Goal: Check status: Check status

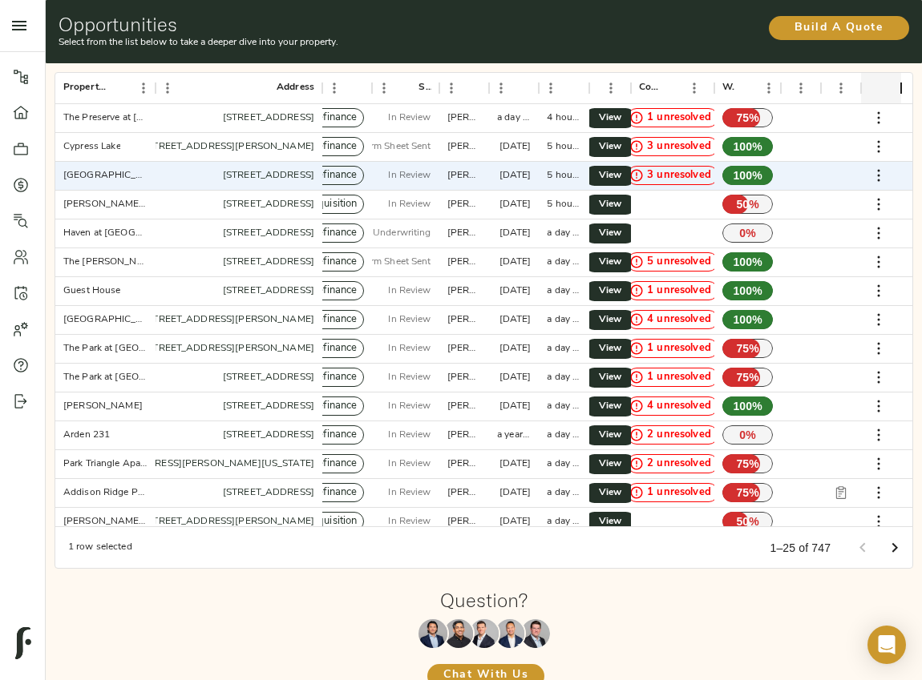
click at [25, 148] on icon at bounding box center [21, 149] width 16 height 16
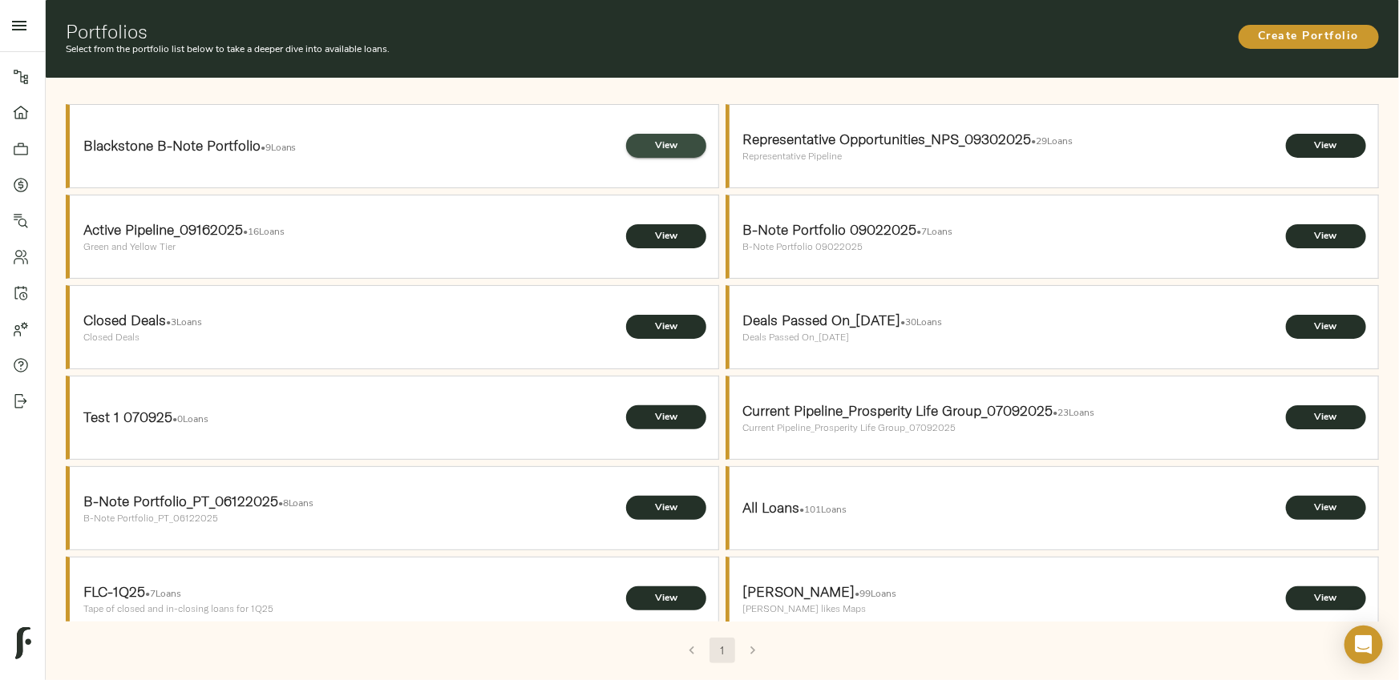
click at [673, 149] on span "View" at bounding box center [666, 146] width 48 height 17
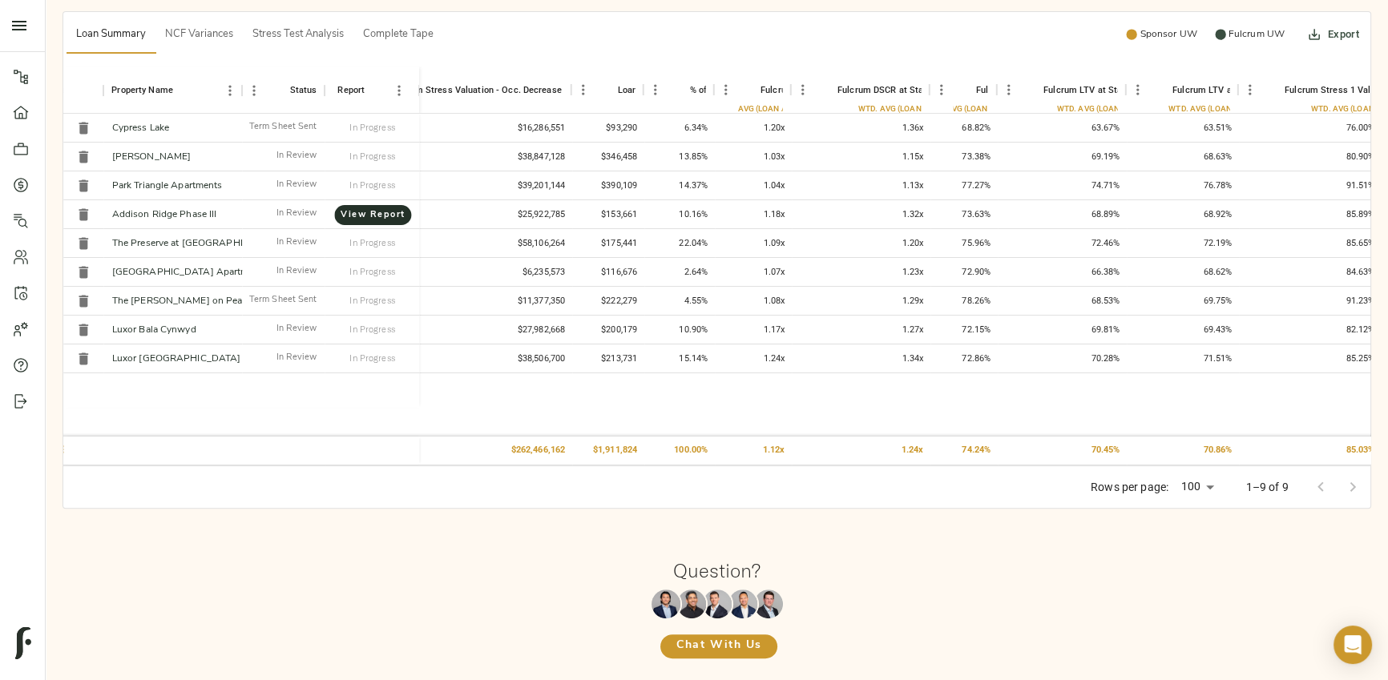
scroll to position [0, 2641]
click at [921, 570] on div "Question? Chat With Us" at bounding box center [716, 612] width 1355 height 159
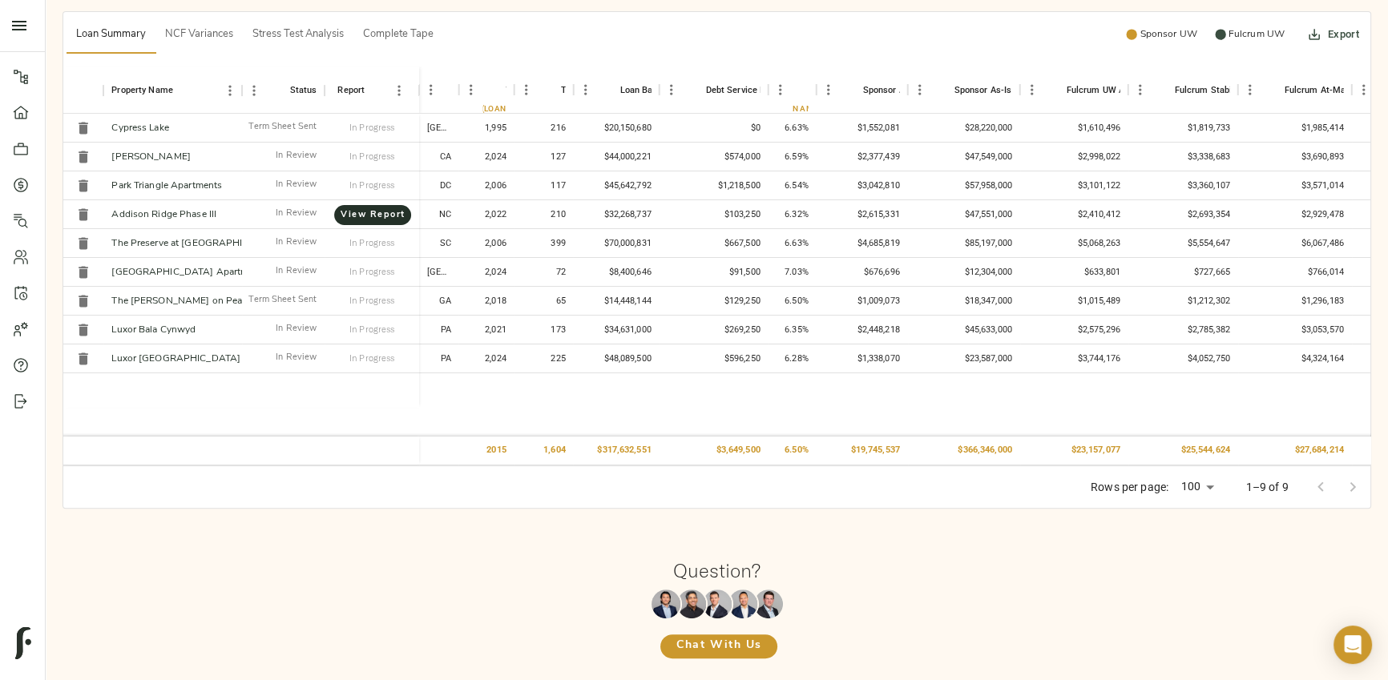
scroll to position [0, 0]
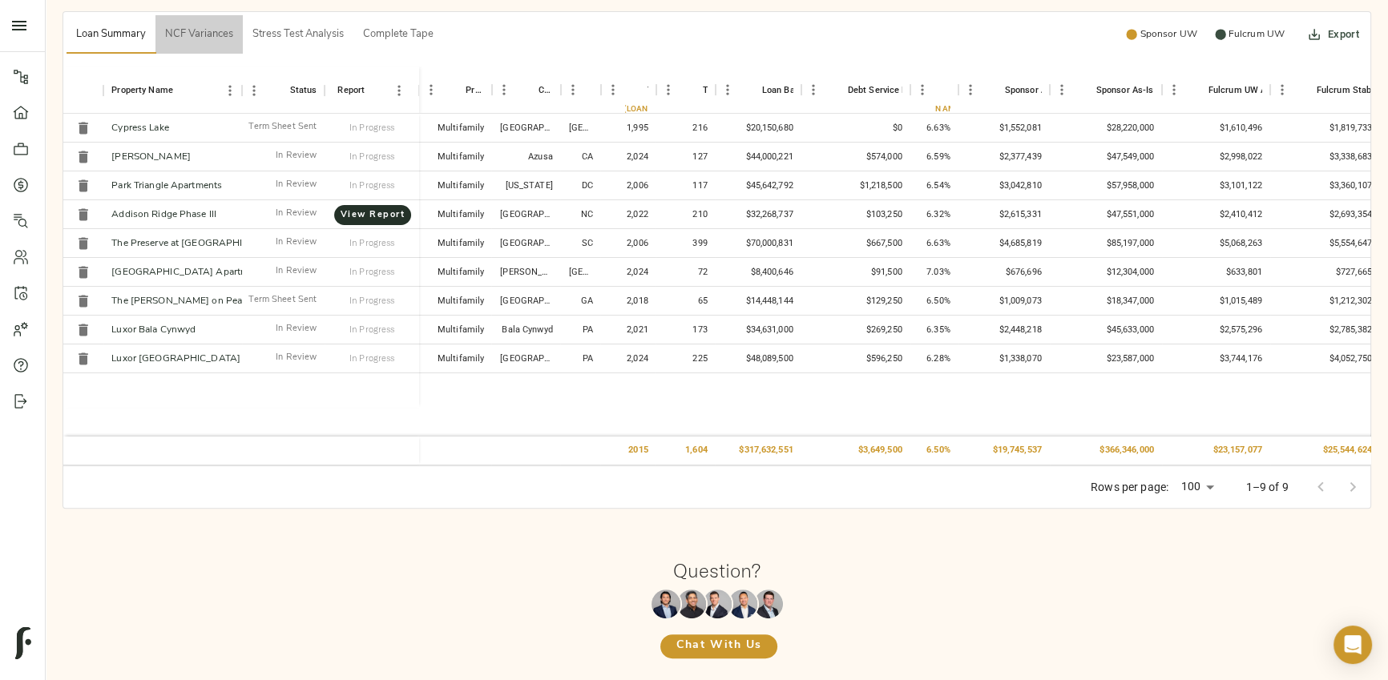
click at [182, 40] on span "NCF Variances" at bounding box center [199, 35] width 68 height 18
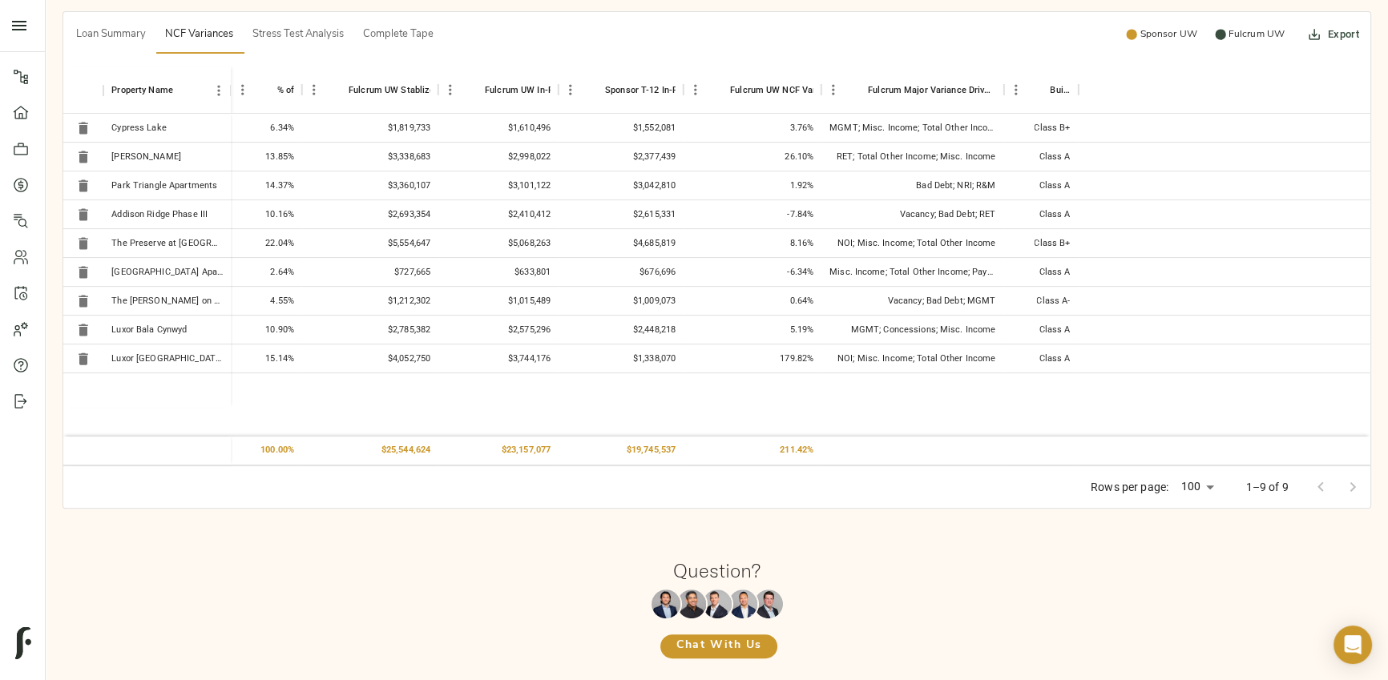
click at [297, 40] on span "Stress Test Analysis" at bounding box center [297, 35] width 91 height 18
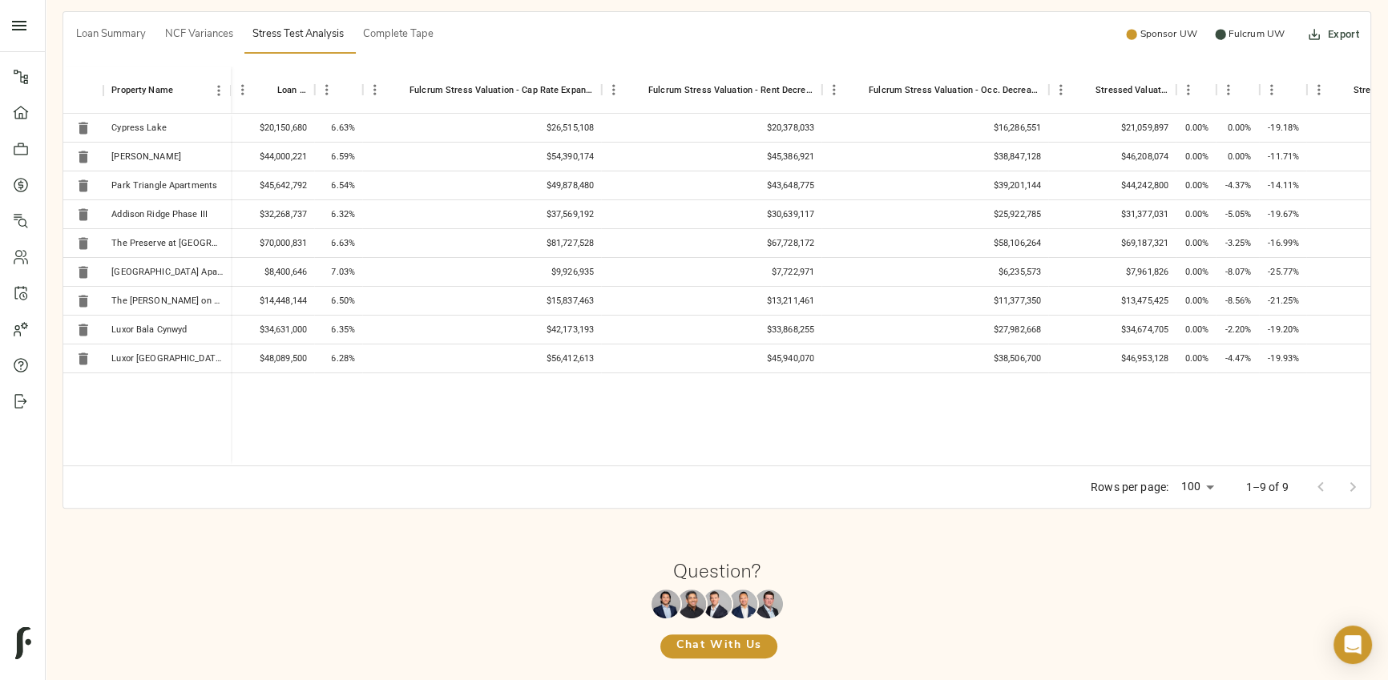
click at [413, 36] on span "Complete Tape" at bounding box center [398, 35] width 71 height 18
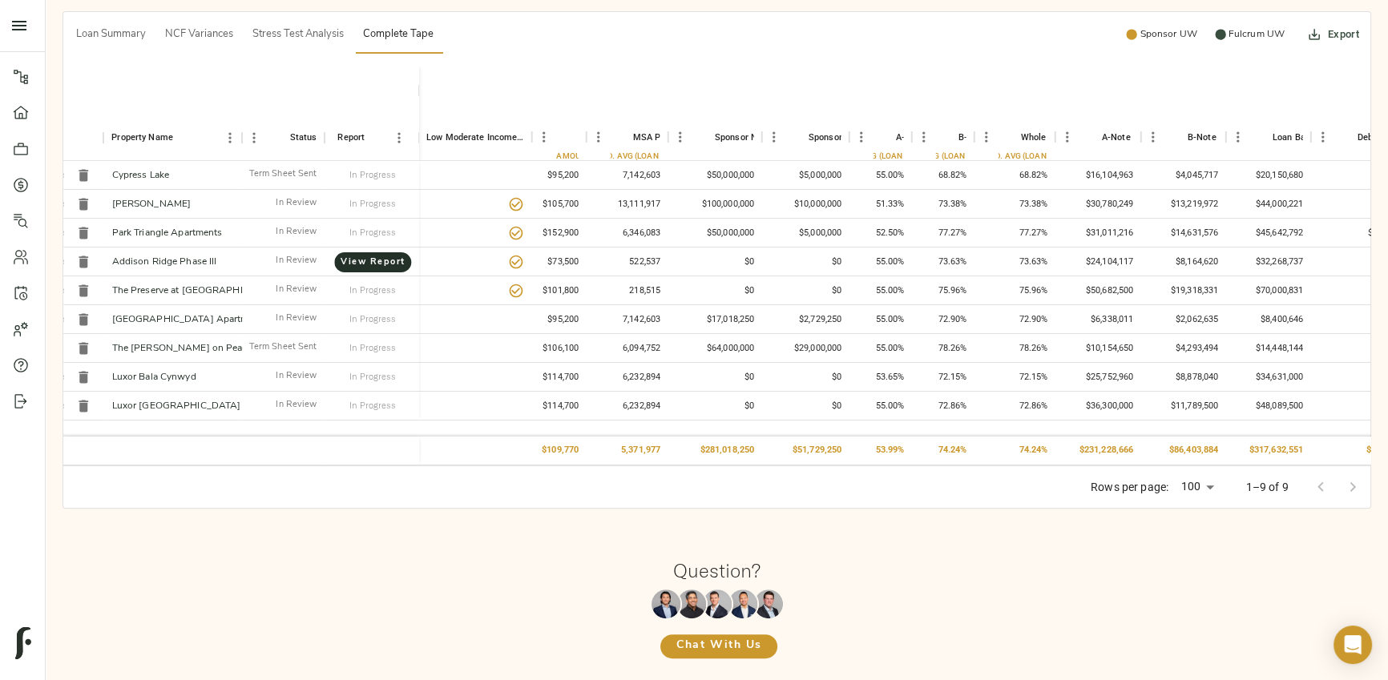
scroll to position [0, 2140]
